Goal: Task Accomplishment & Management: Manage account settings

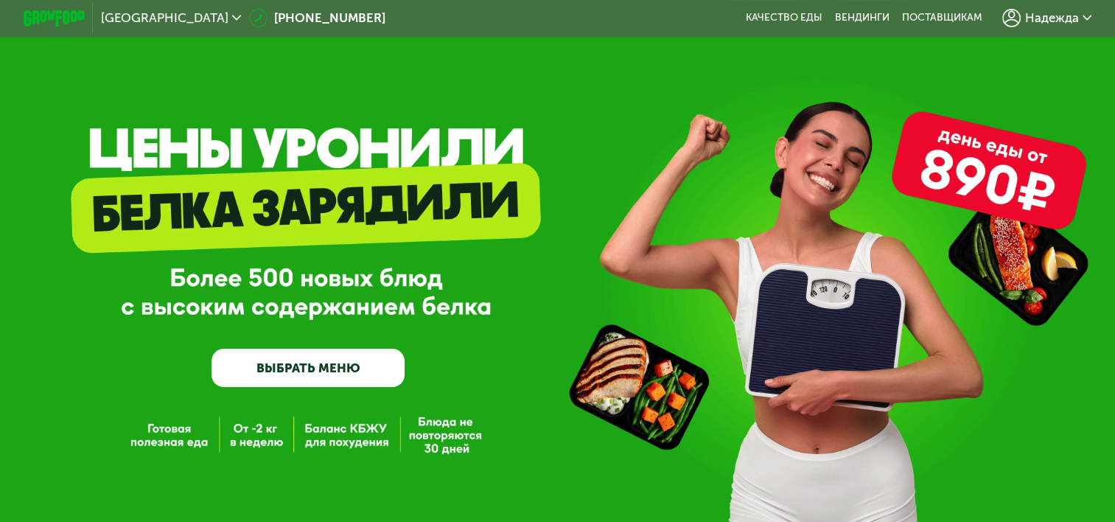
click at [1040, 16] on span "Надежда" at bounding box center [1052, 18] width 54 height 13
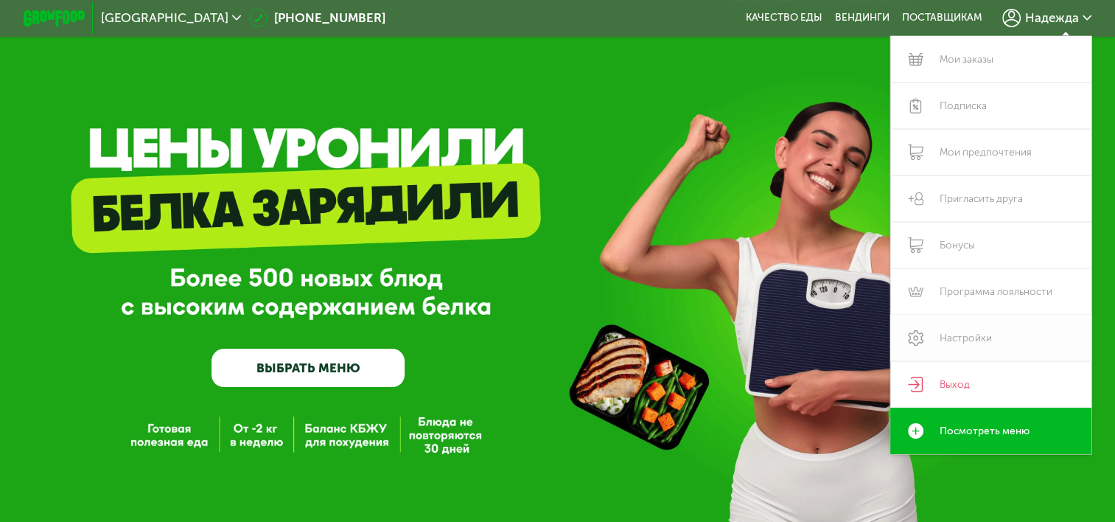
click at [974, 337] on link "Настройки" at bounding box center [990, 338] width 201 height 46
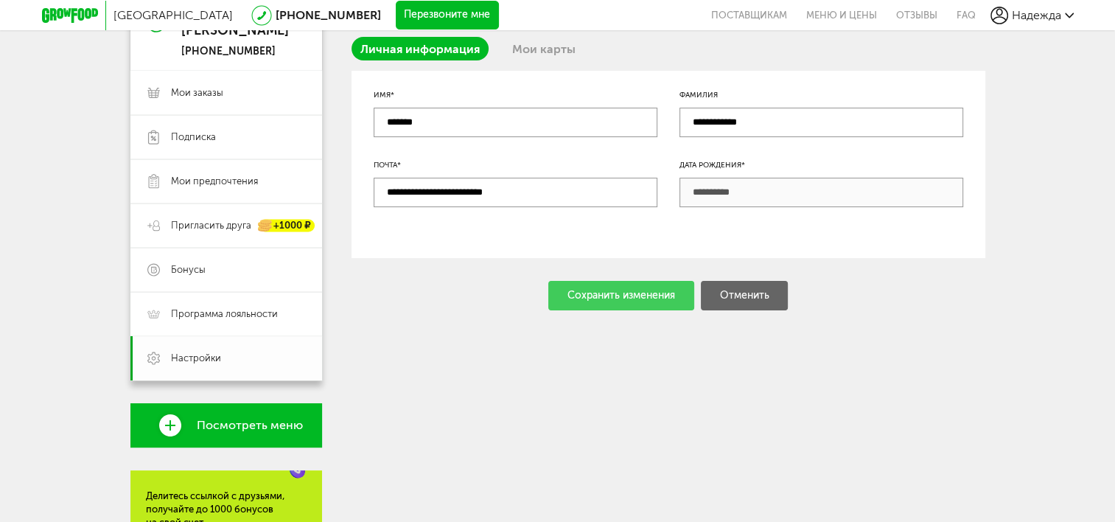
scroll to position [141, 0]
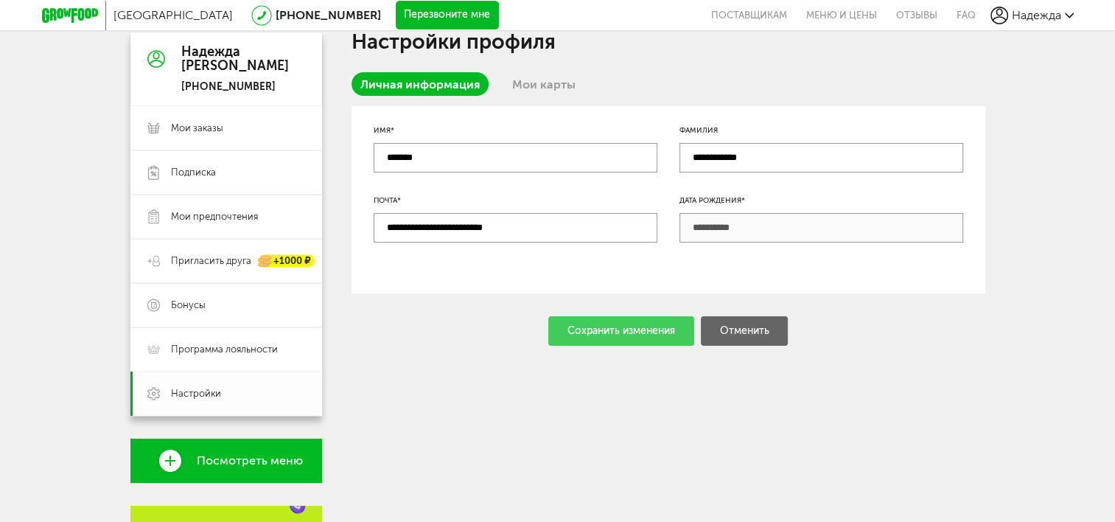
click at [228, 394] on span "Настройки" at bounding box center [238, 393] width 134 height 13
click at [527, 87] on link "Мои карты" at bounding box center [543, 84] width 81 height 24
